Goal: Find specific page/section: Find specific page/section

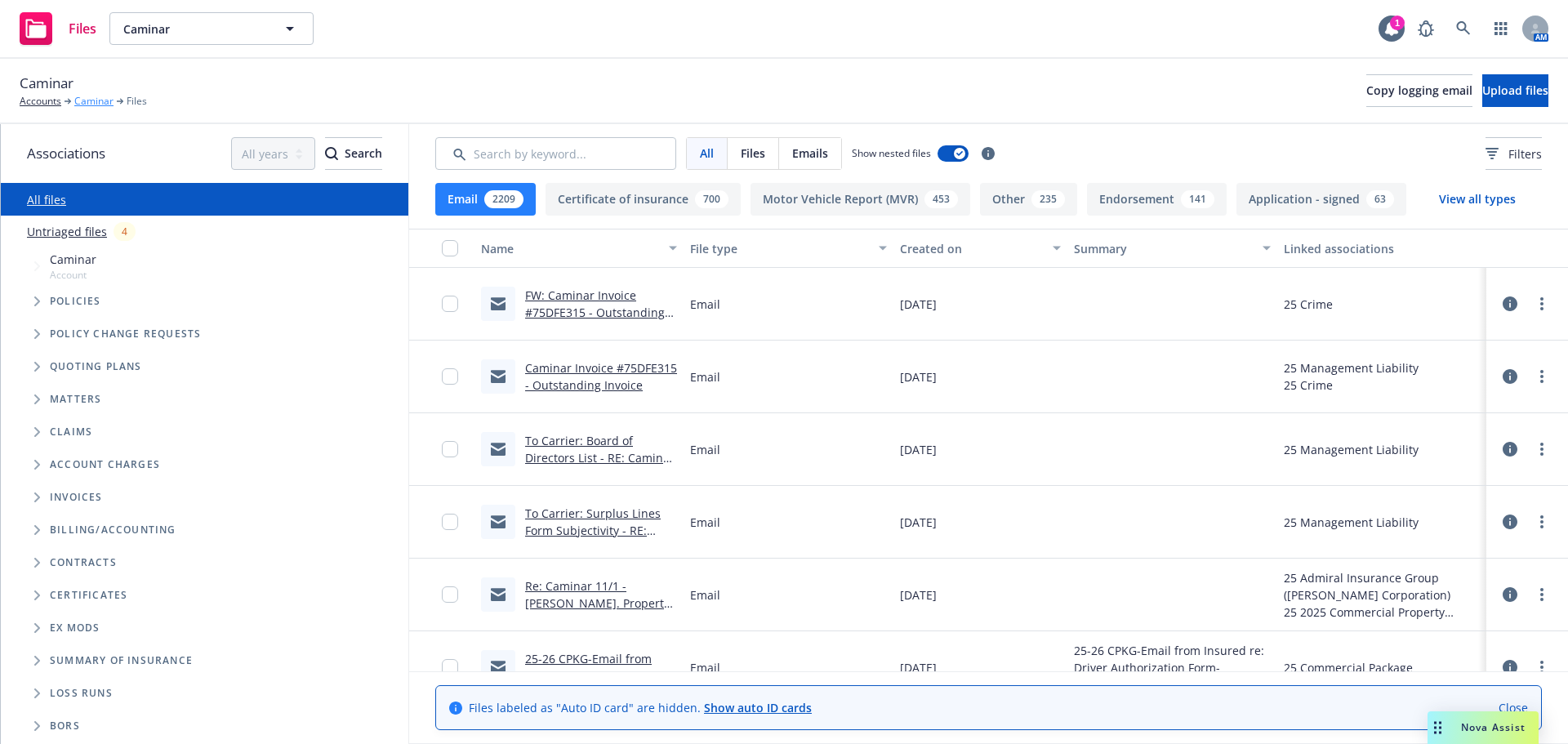
click at [89, 101] on link "Caminar" at bounding box center [93, 102] width 39 height 15
